Goal: Task Accomplishment & Management: Use online tool/utility

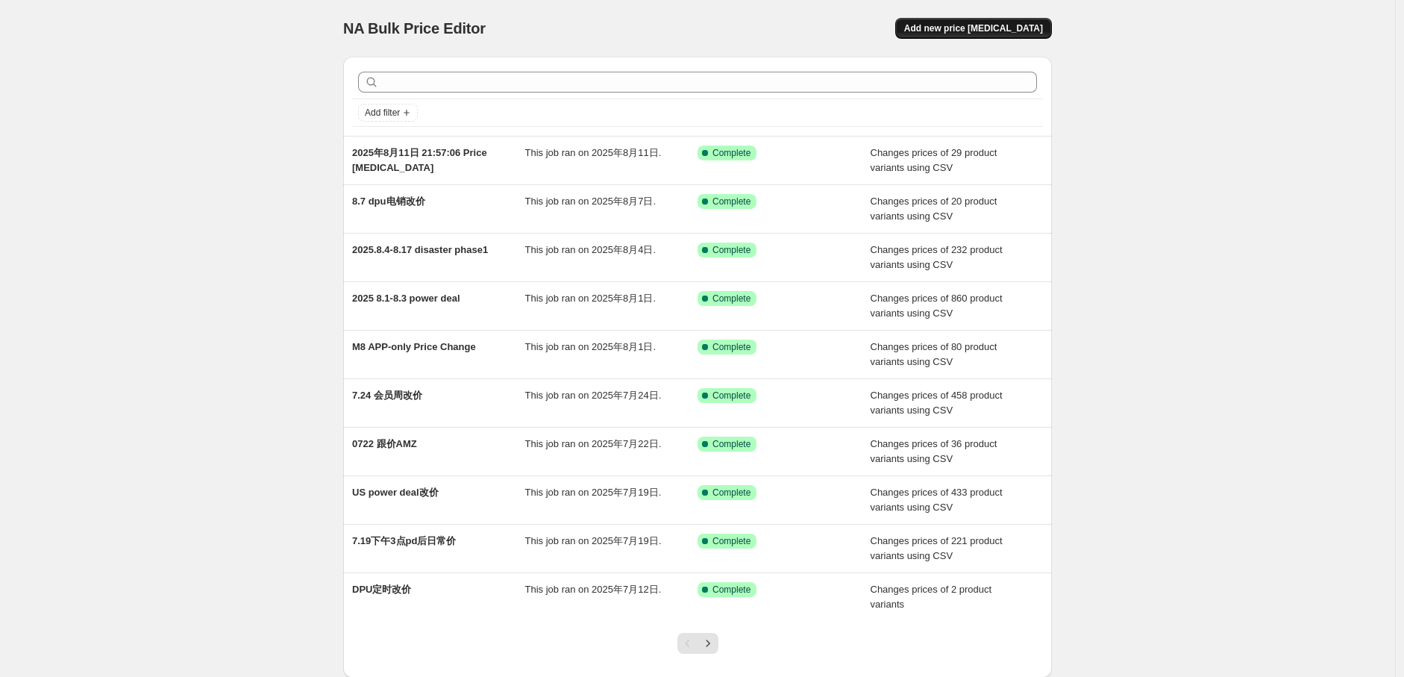
click at [1035, 37] on button "Add new price [MEDICAL_DATA]" at bounding box center [973, 28] width 157 height 21
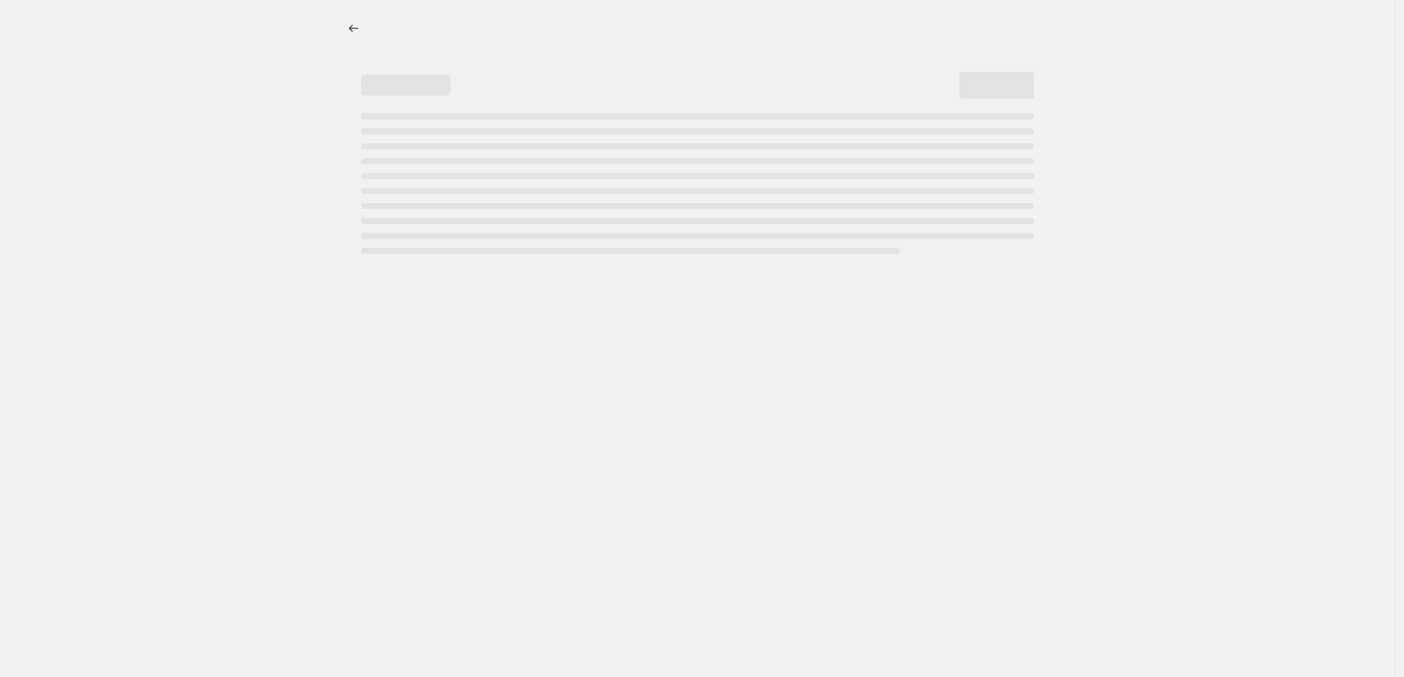
select select "percentage"
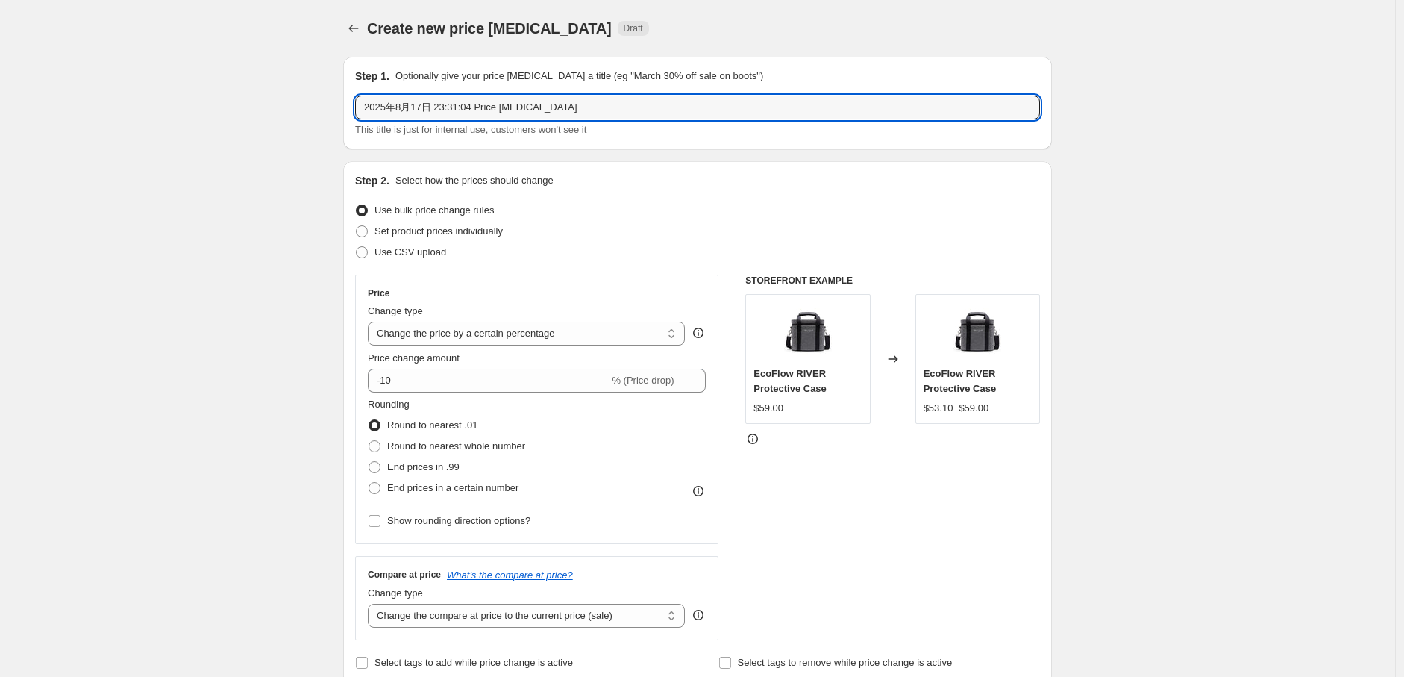
drag, startPoint x: 563, startPoint y: 107, endPoint x: 184, endPoint y: 98, distance: 379.1
type input "25M8 disaster phase2 改价"
click at [431, 250] on span "Use CSV upload" at bounding box center [411, 251] width 72 height 11
click at [357, 247] on input "Use CSV upload" at bounding box center [356, 246] width 1 height 1
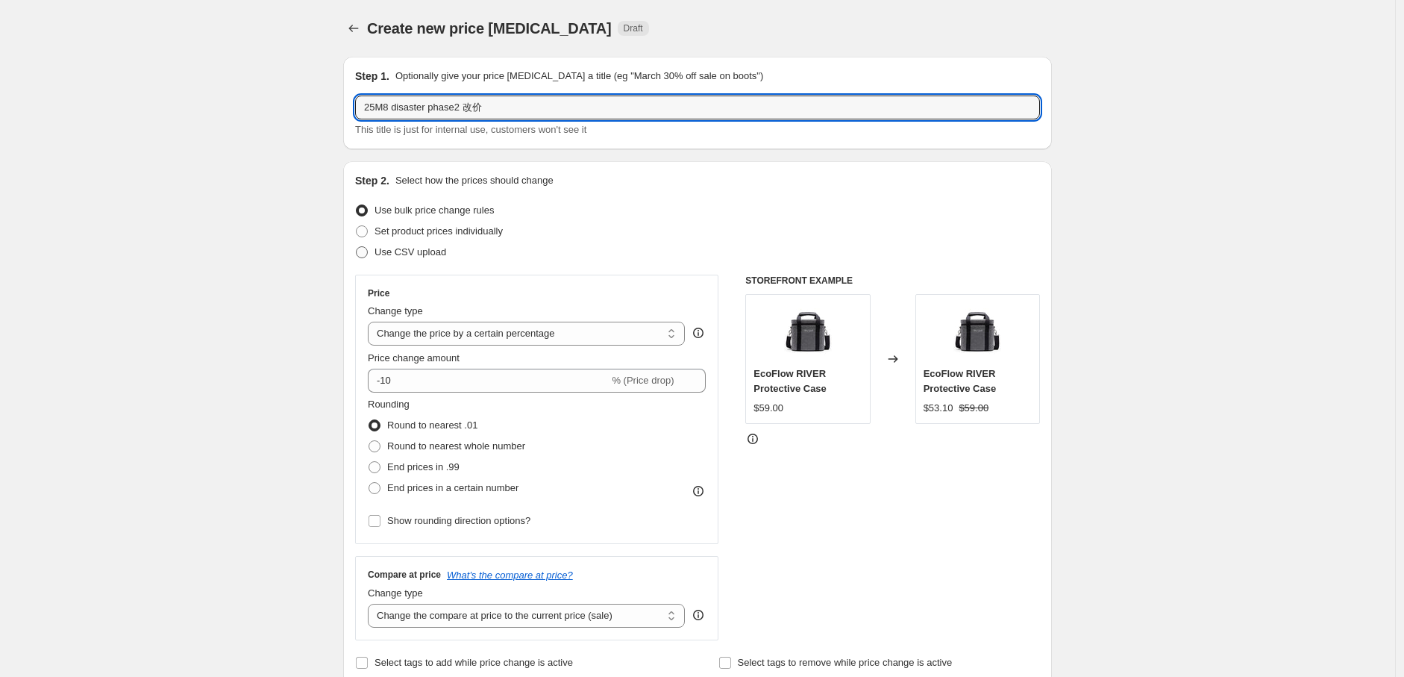
radio input "true"
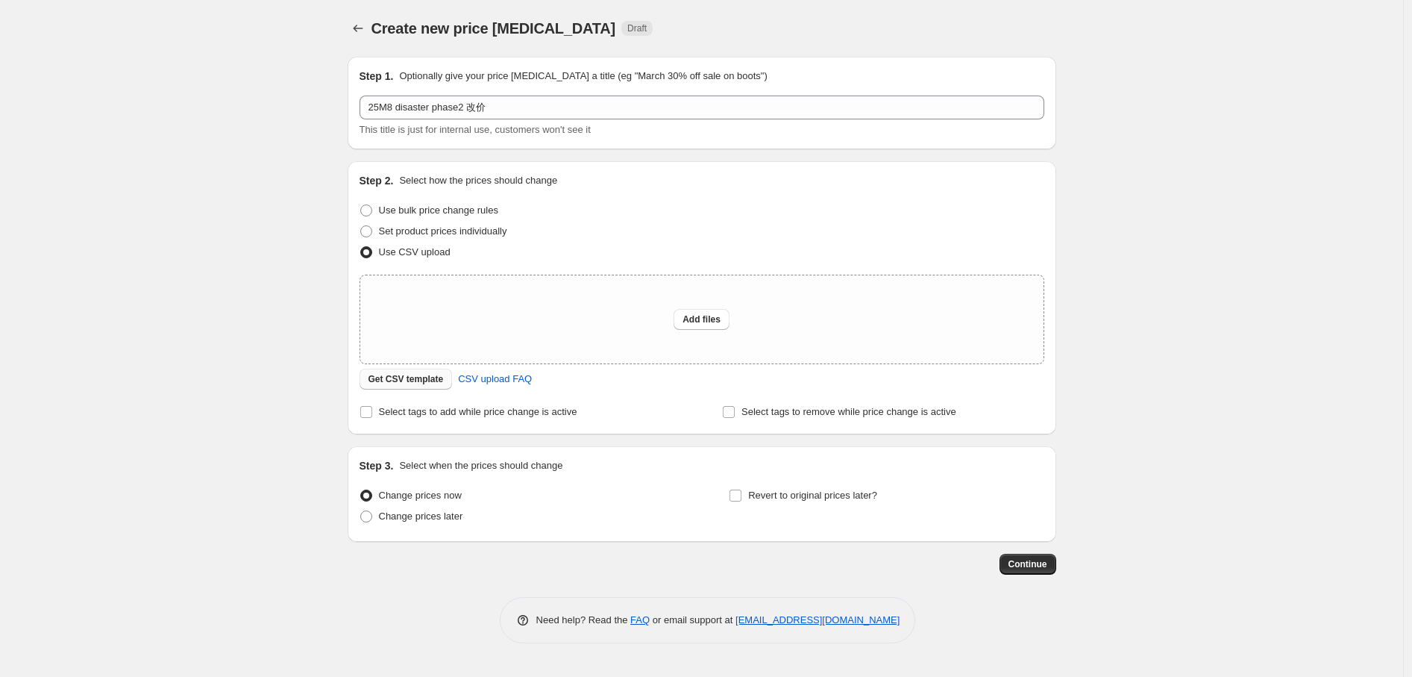
click at [410, 381] on span "Get CSV template" at bounding box center [406, 379] width 75 height 12
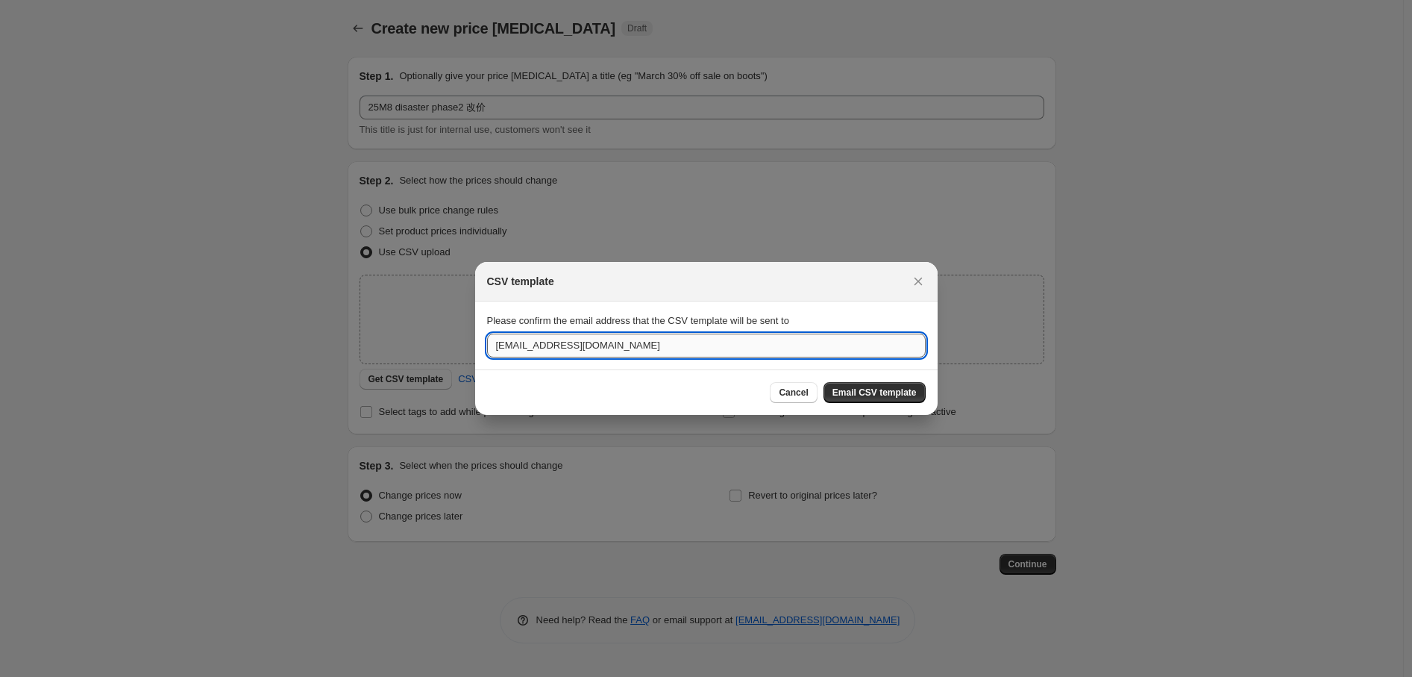
click at [620, 357] on input "[EMAIL_ADDRESS][DOMAIN_NAME]" at bounding box center [706, 345] width 439 height 24
drag, startPoint x: 623, startPoint y: 344, endPoint x: 450, endPoint y: 323, distance: 174.3
click at [450, 676] on div "CSV template Please confirm the email address that the CSV template will be sen…" at bounding box center [706, 677] width 1412 height 0
type input "a"
click at [911, 275] on icon "Close" at bounding box center [918, 281] width 15 height 15
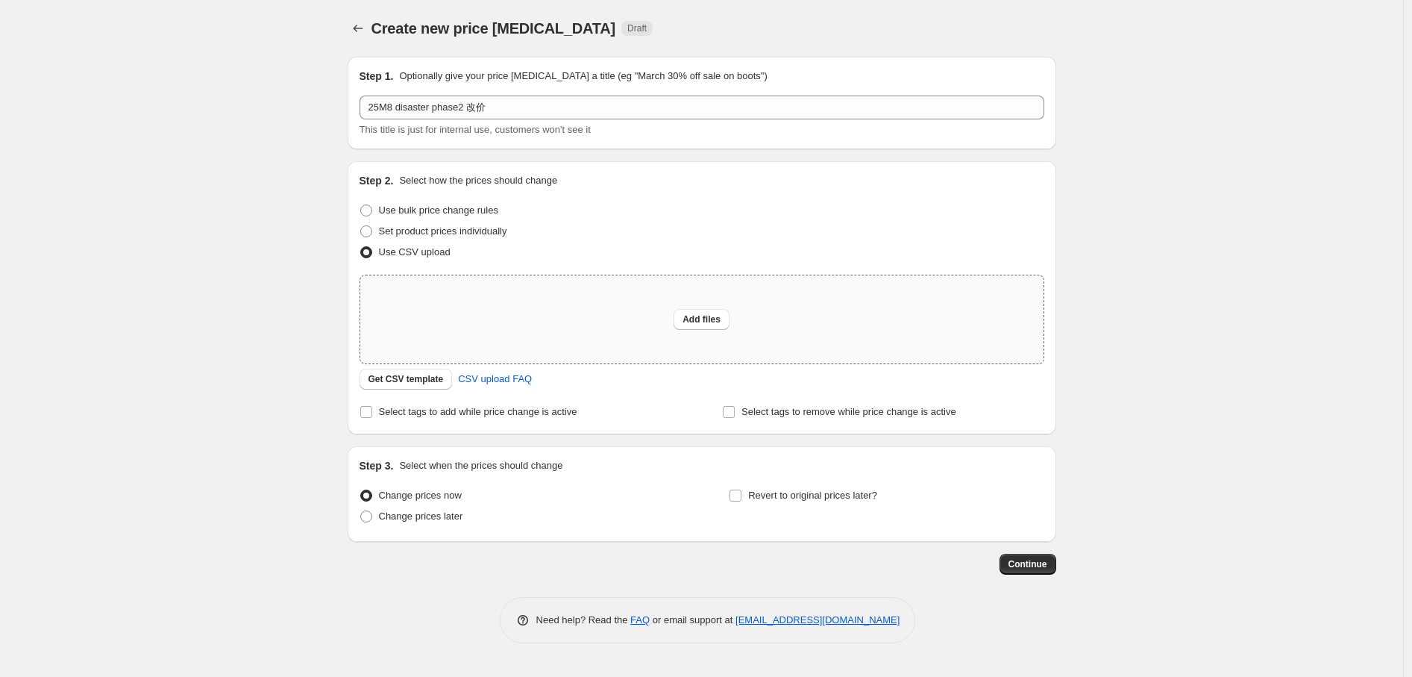
click at [691, 302] on div "Add files" at bounding box center [701, 319] width 683 height 88
type input "C:\fakepath\25M8 disaste调价phase2.csv"
click at [751, 306] on div "Add files" at bounding box center [701, 319] width 683 height 88
type input "C:\fakepath\csv_template_user_37470 (5).csv"
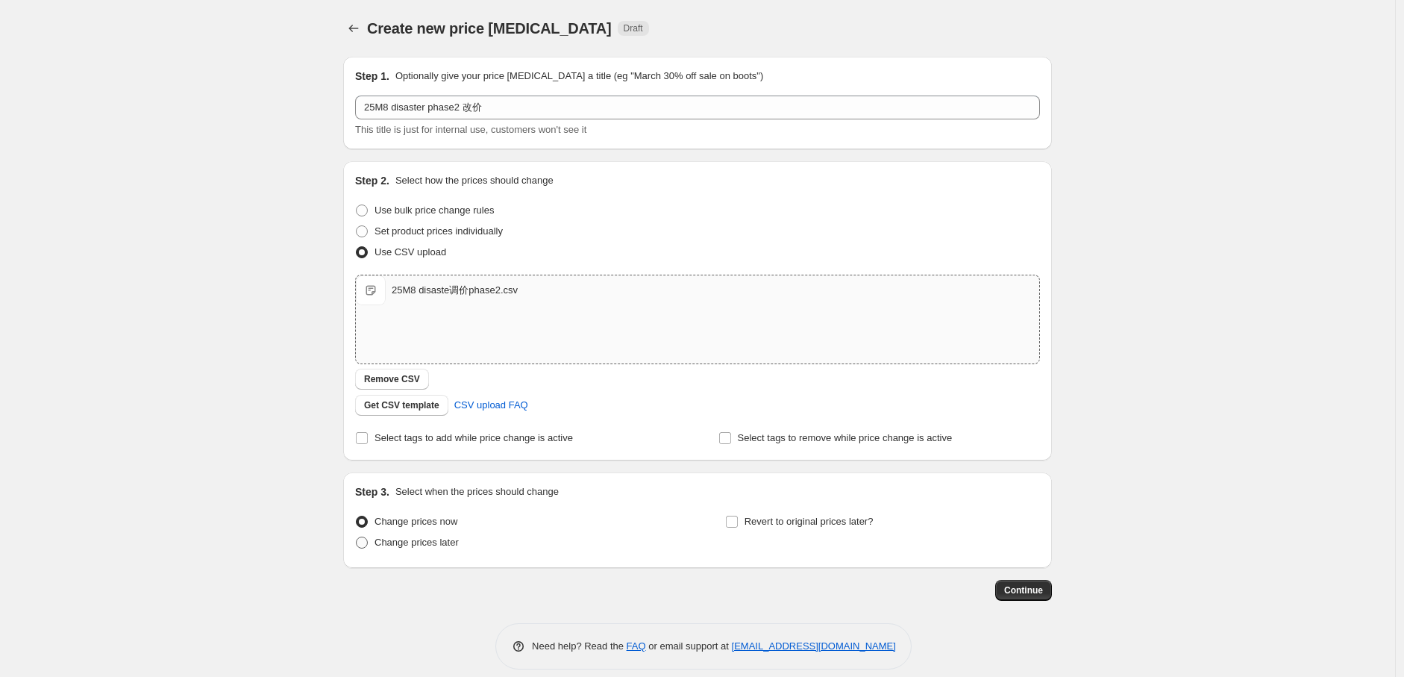
click at [449, 547] on span "Change prices later" at bounding box center [417, 541] width 84 height 11
click at [357, 537] on input "Change prices later" at bounding box center [356, 536] width 1 height 1
radio input "true"
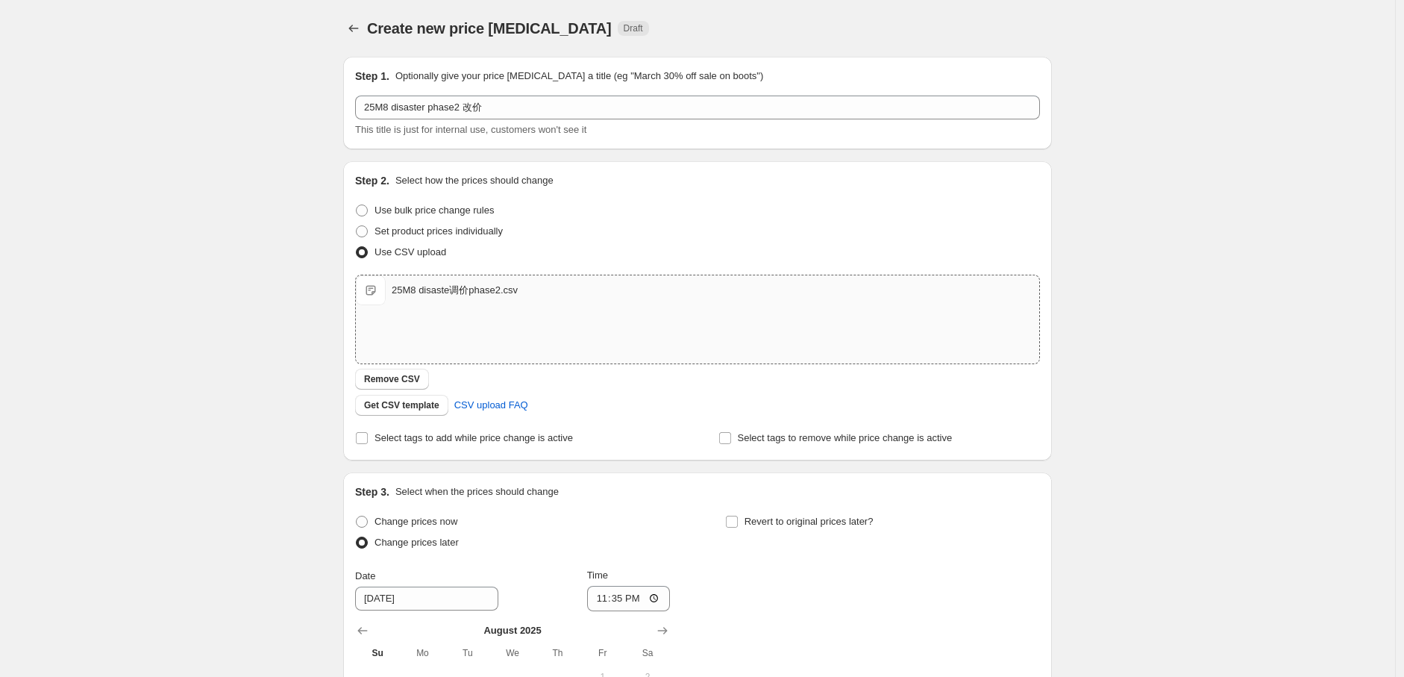
scroll to position [248, 0]
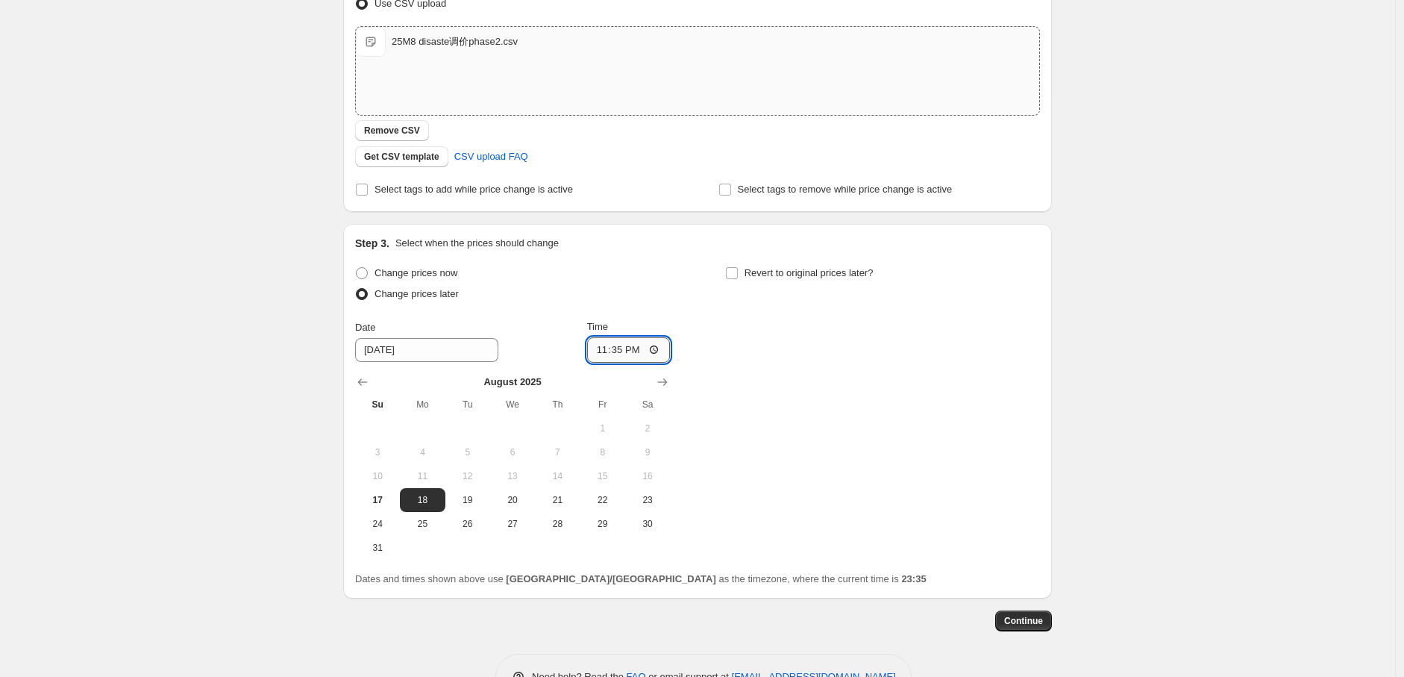
click at [624, 345] on input "23:35" at bounding box center [629, 349] width 84 height 25
click at [777, 365] on div "Change prices now Change prices later Date [DATE] Time 23:35 [DATE] Su Mo Tu We…" at bounding box center [697, 411] width 685 height 297
click at [636, 345] on input "23:35" at bounding box center [629, 349] width 84 height 25
click at [624, 347] on input "23:35" at bounding box center [629, 349] width 84 height 25
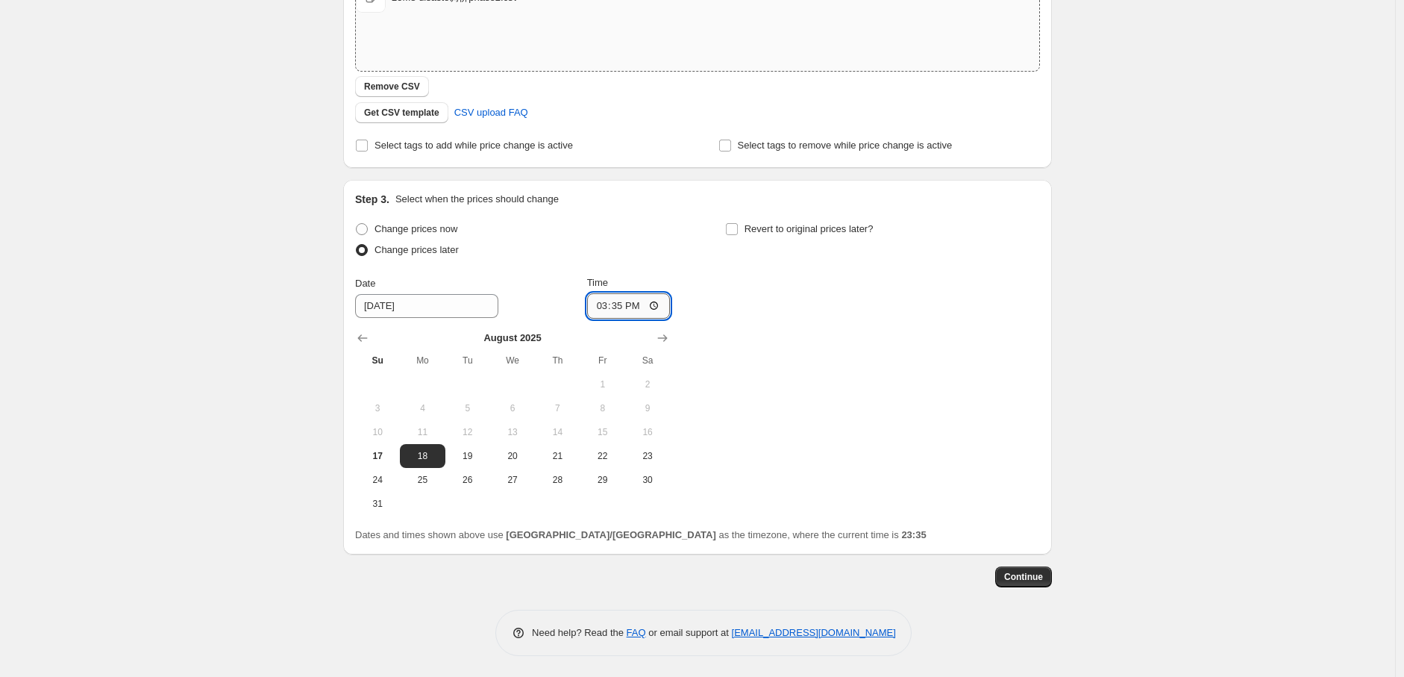
type input "15:00"
click at [903, 397] on div "Change prices now Change prices later Date [DATE] Time 15:00 [DATE] Su Mo Tu We…" at bounding box center [697, 367] width 685 height 297
click at [1030, 582] on button "Continue" at bounding box center [1023, 576] width 57 height 21
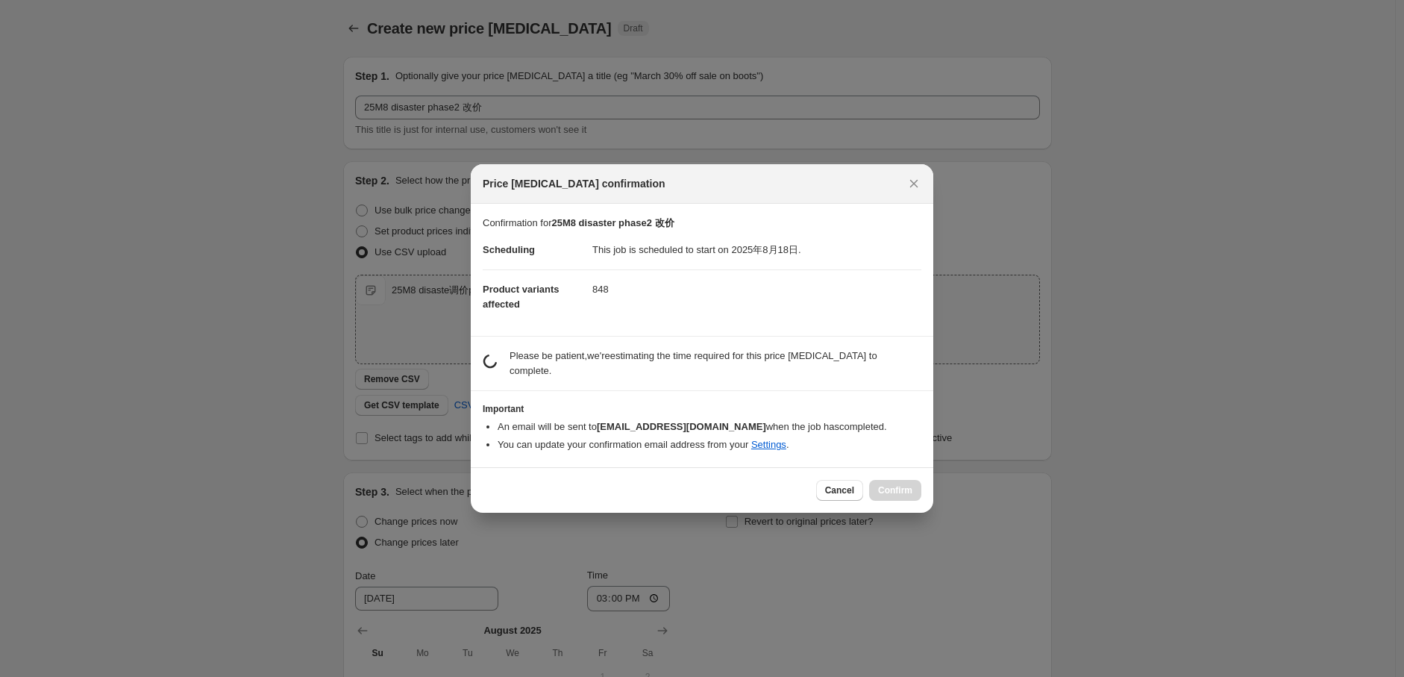
scroll to position [0, 0]
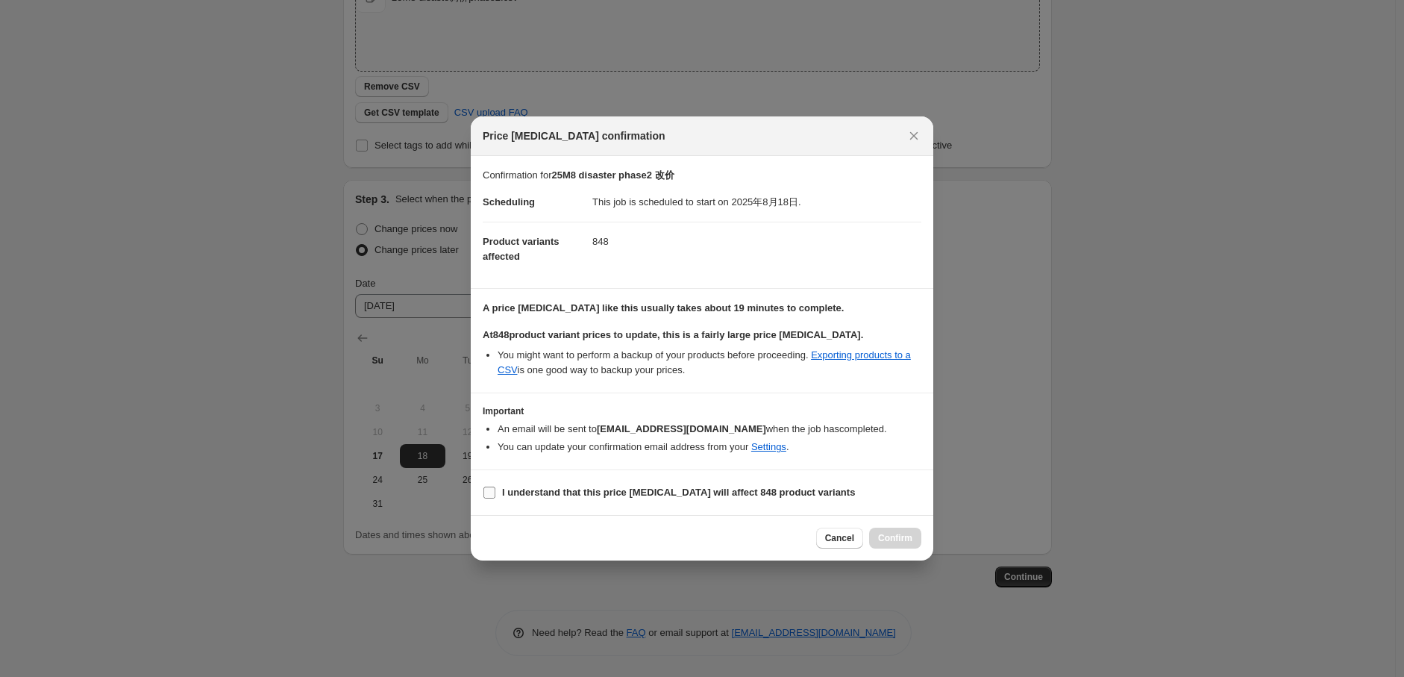
click at [554, 496] on b "I understand that this price [MEDICAL_DATA] will affect 848 product variants" at bounding box center [678, 491] width 353 height 11
click at [495, 496] on input "I understand that this price [MEDICAL_DATA] will affect 848 product variants" at bounding box center [489, 492] width 12 height 12
checkbox input "true"
click at [898, 537] on span "Confirm" at bounding box center [895, 538] width 34 height 12
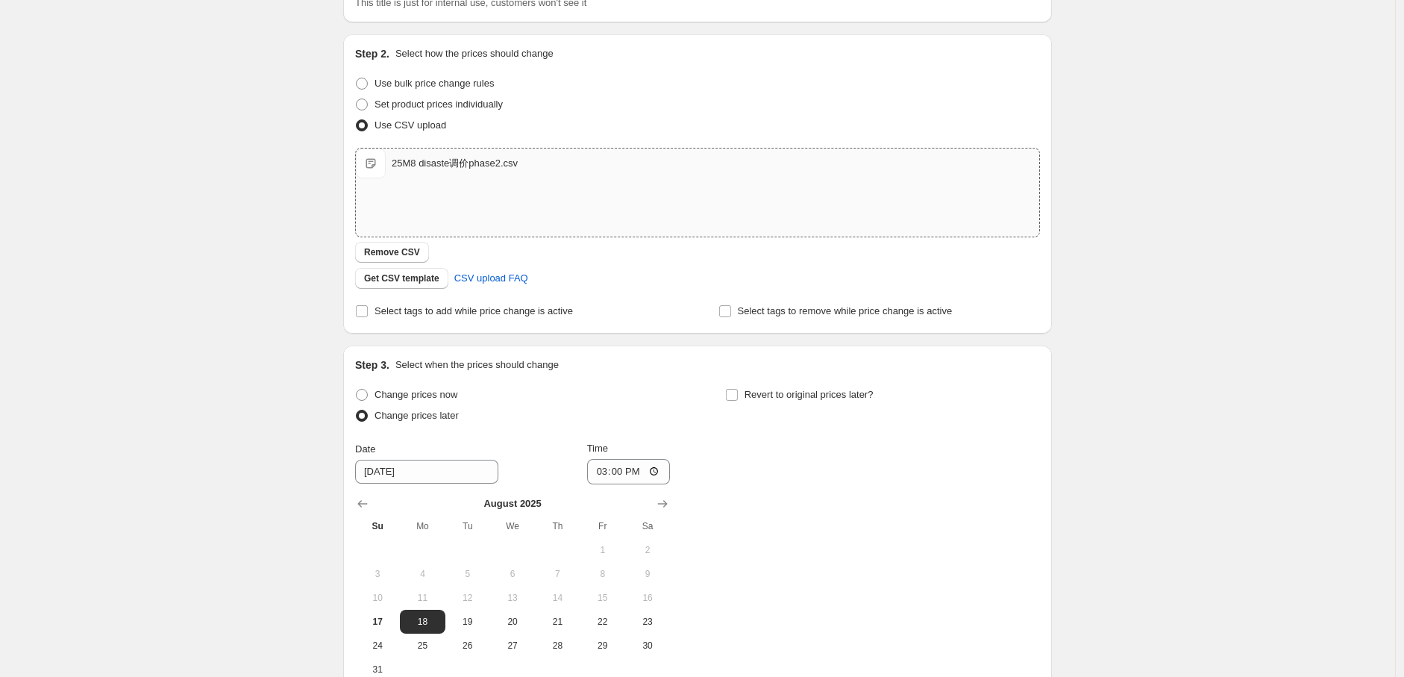
scroll to position [383, 0]
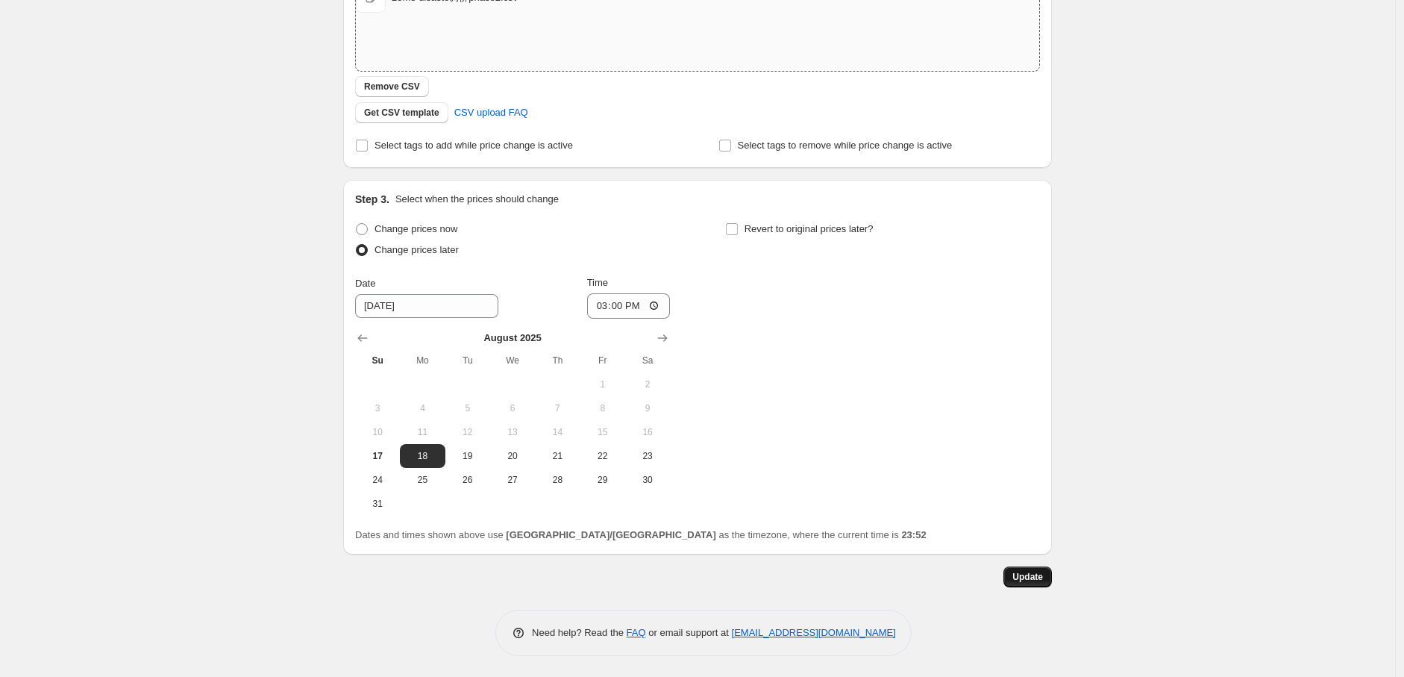
click at [1042, 576] on span "Update" at bounding box center [1027, 577] width 31 height 12
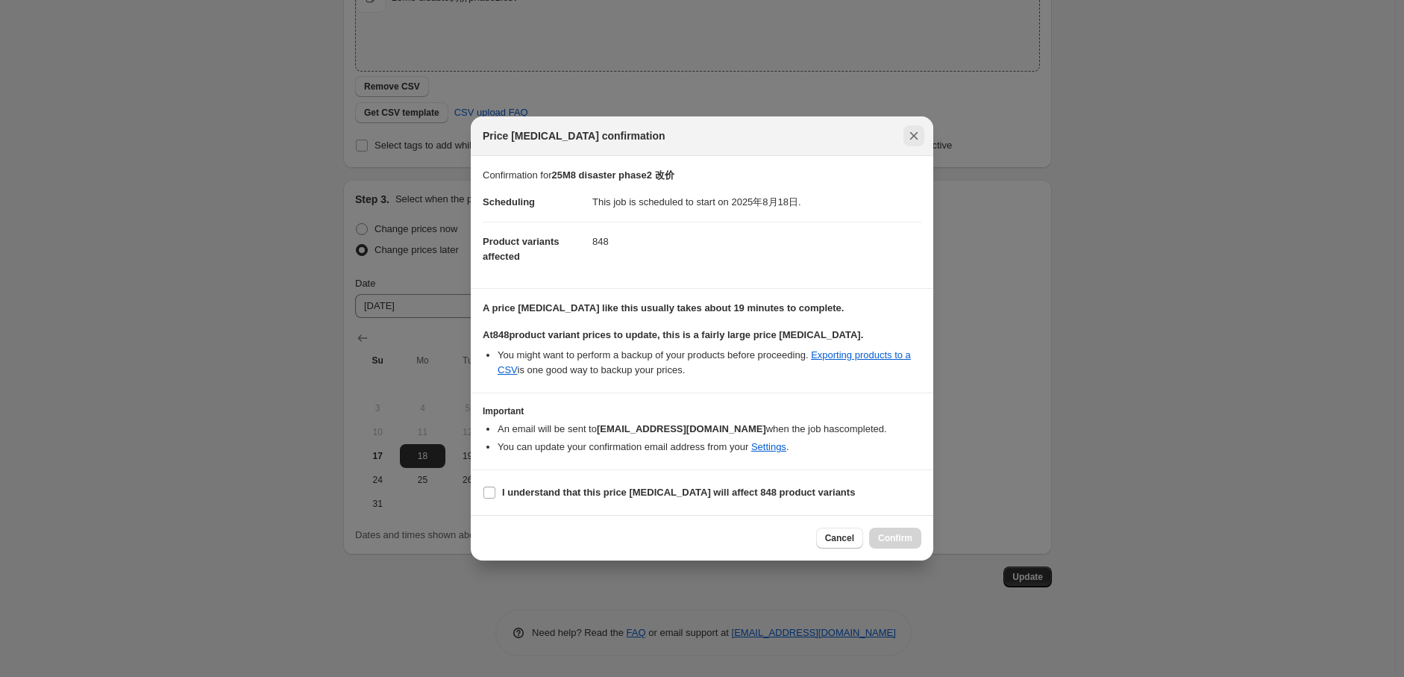
click at [906, 131] on icon "Close" at bounding box center [913, 135] width 15 height 15
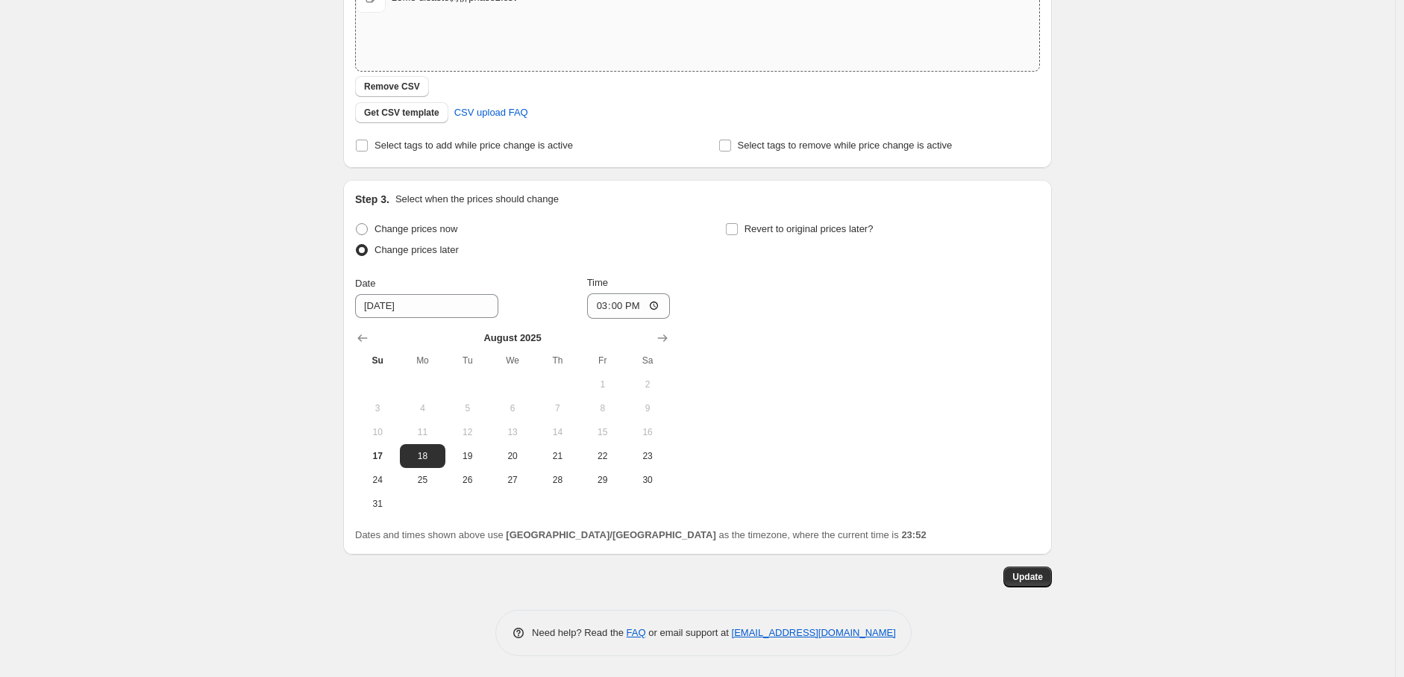
scroll to position [0, 0]
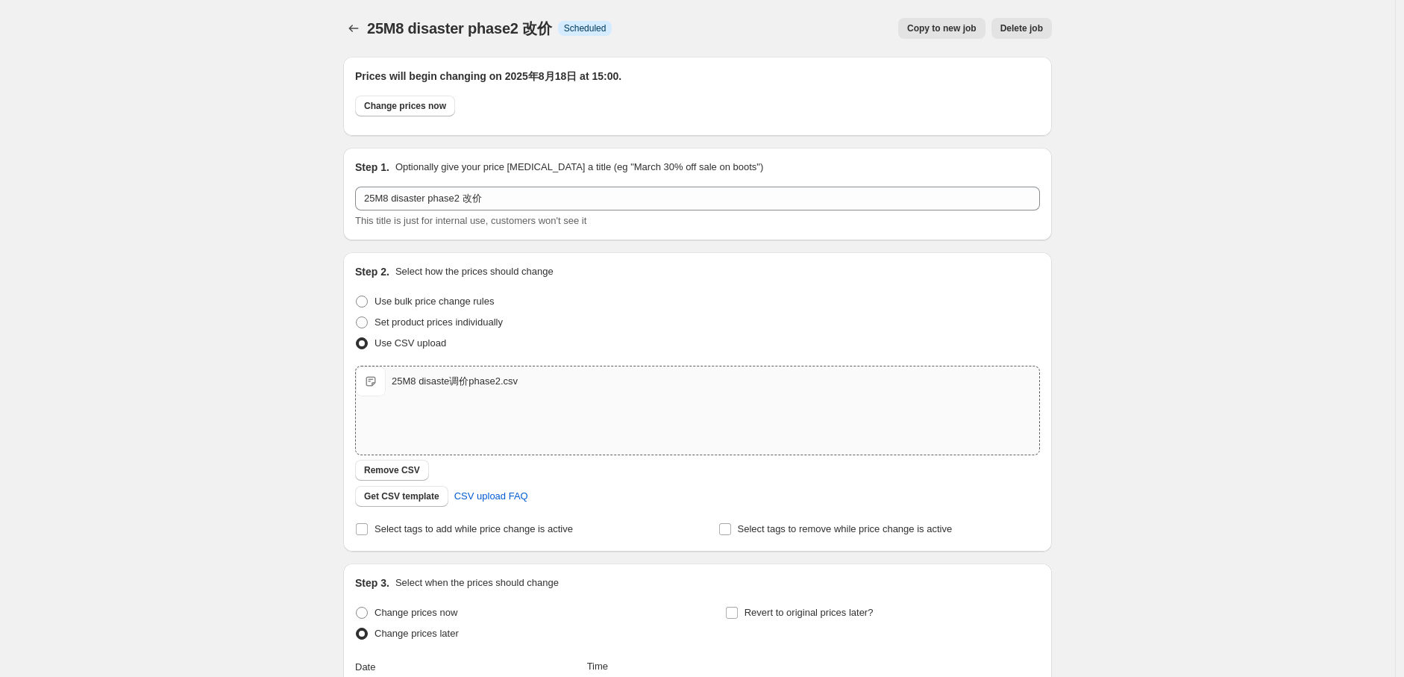
click at [346, 17] on div "25M8 disaster phase2 改价. This page is ready 25M8 disaster phase2 改价 Info Schedu…" at bounding box center [697, 531] width 745 height 1062
click at [346, 19] on div "25M8 disaster phase2 改价. This page is ready 25M8 disaster phase2 改价 Info Schedu…" at bounding box center [697, 531] width 745 height 1062
